Goal: Task Accomplishment & Management: Complete application form

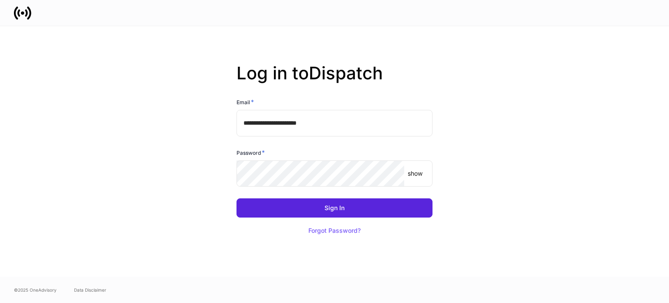
click at [417, 174] on p "show" at bounding box center [415, 173] width 15 height 9
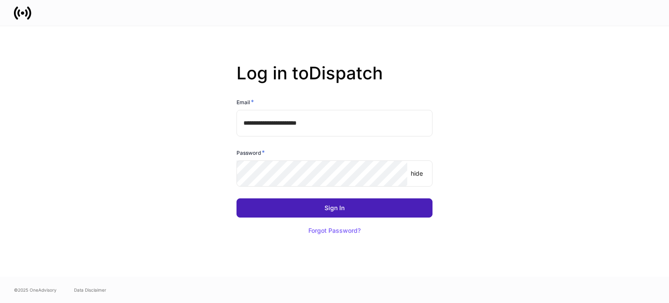
click at [320, 214] on button "Sign In" at bounding box center [335, 207] width 196 height 19
click at [345, 205] on button "Sign In" at bounding box center [335, 207] width 196 height 19
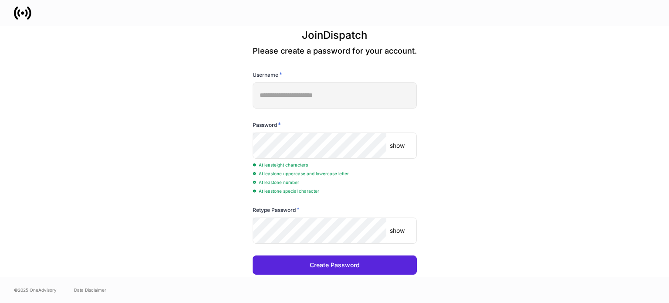
click at [402, 146] on p "show" at bounding box center [397, 145] width 15 height 9
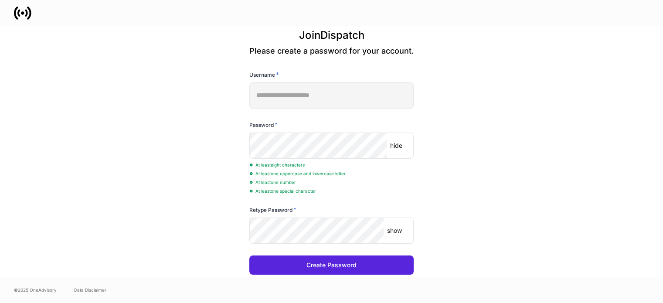
scroll to position [7, 0]
click at [397, 220] on div "show ​" at bounding box center [331, 230] width 164 height 26
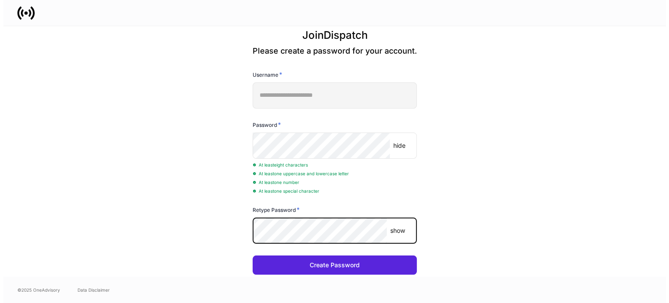
scroll to position [0, 0]
click at [397, 230] on p "show" at bounding box center [397, 230] width 15 height 9
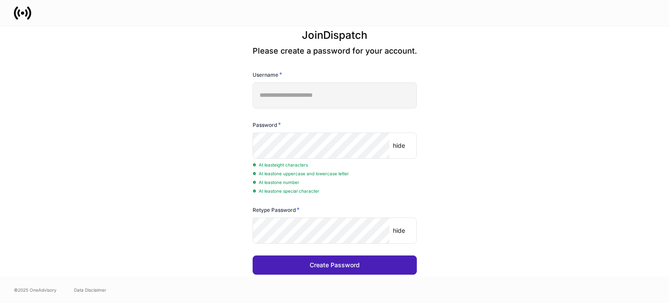
click at [330, 268] on div "Create Password" at bounding box center [335, 265] width 50 height 6
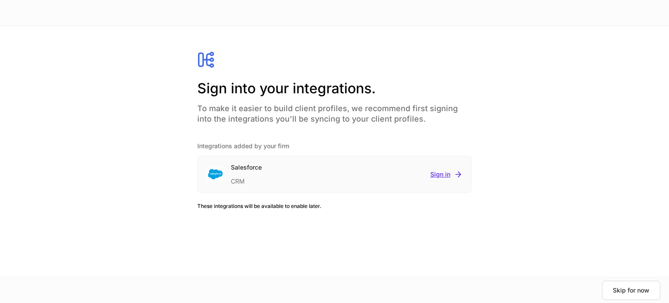
click at [444, 176] on div "Sign in" at bounding box center [446, 174] width 32 height 9
click at [416, 182] on div at bounding box center [334, 151] width 669 height 303
click at [439, 179] on div "Salesforce CRM Sign in" at bounding box center [335, 174] width 274 height 37
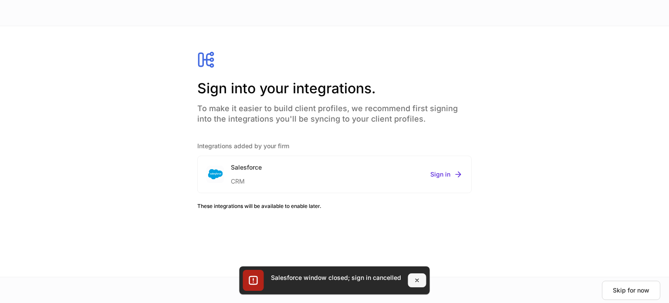
click at [416, 278] on icon "button" at bounding box center [417, 280] width 7 height 7
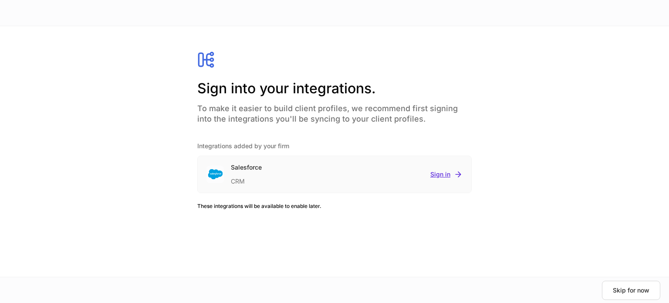
click at [446, 175] on div "Sign in" at bounding box center [446, 174] width 32 height 9
click at [446, 175] on div at bounding box center [334, 151] width 669 height 303
click at [437, 173] on div "Sign in" at bounding box center [446, 174] width 32 height 9
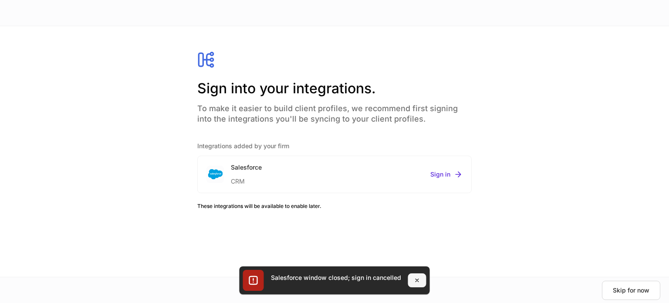
click at [419, 281] on icon "button" at bounding box center [417, 280] width 7 height 7
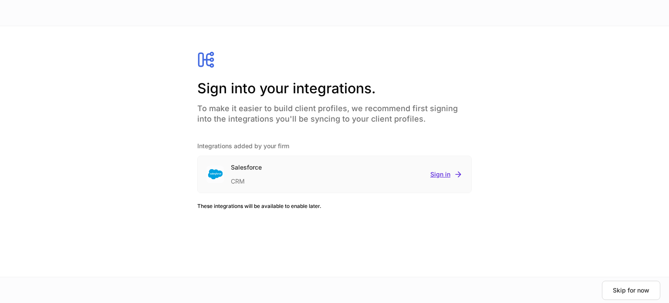
click at [444, 174] on div "Sign in" at bounding box center [446, 174] width 32 height 9
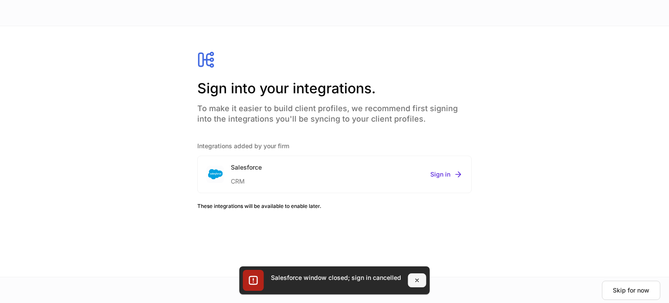
click at [418, 280] on icon "button" at bounding box center [417, 280] width 7 height 7
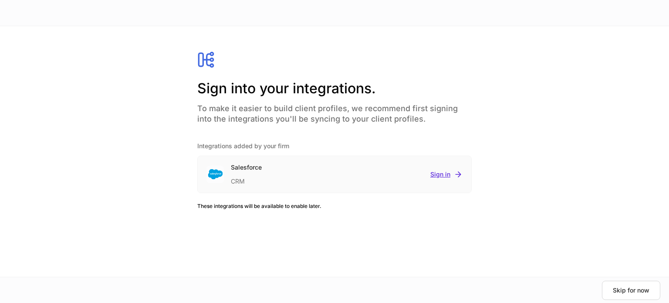
click at [437, 177] on div "Sign in" at bounding box center [446, 174] width 32 height 9
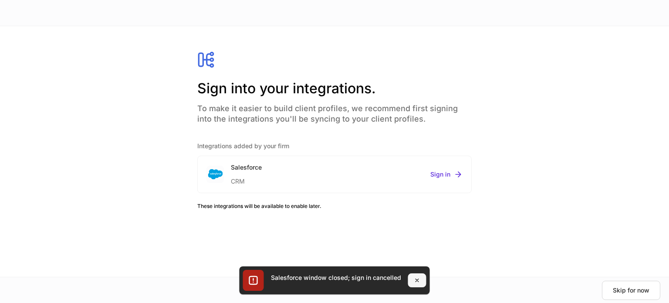
click at [418, 281] on icon "button" at bounding box center [417, 280] width 7 height 7
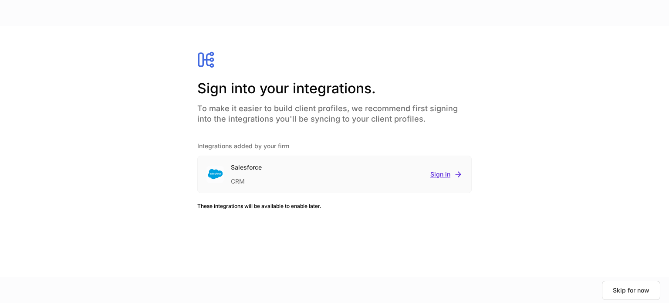
click at [439, 173] on div "Sign in" at bounding box center [446, 174] width 32 height 9
